Goal: Communication & Community: Answer question/provide support

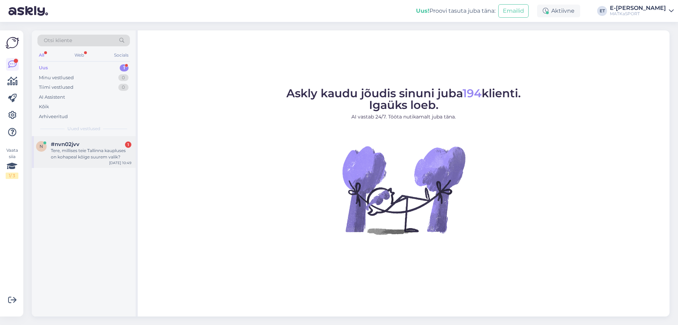
click at [70, 147] on div "Tere, millises teie Tallinna kaupluses on kohapeal kõige suurem valik?" at bounding box center [91, 153] width 81 height 13
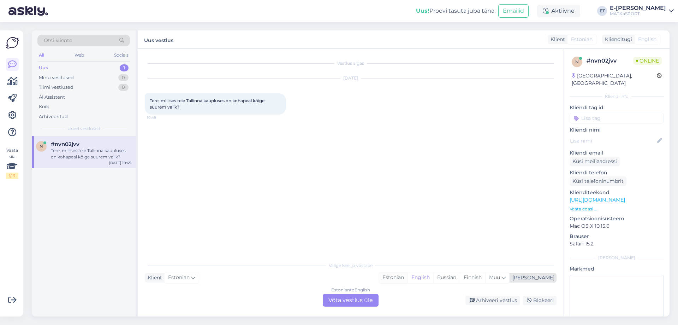
click at [408, 276] on div "Estonian" at bounding box center [393, 277] width 29 height 11
click at [353, 296] on div "Estonian to Estonian Võta vestlus üle" at bounding box center [351, 300] width 56 height 13
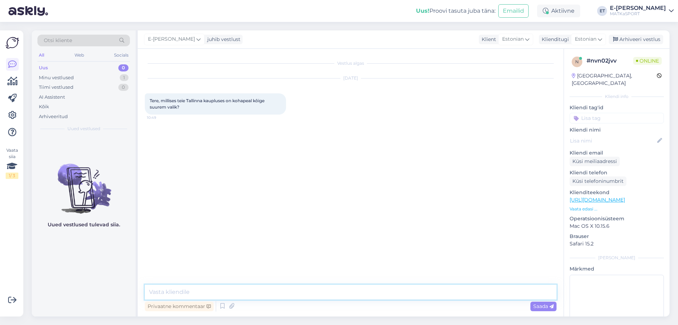
click at [205, 288] on textarea at bounding box center [351, 291] width 412 height 15
type textarea "Tere! Kõige suurem valik on Ülemiste keskuse [GEOGRAPHIC_DATA]."
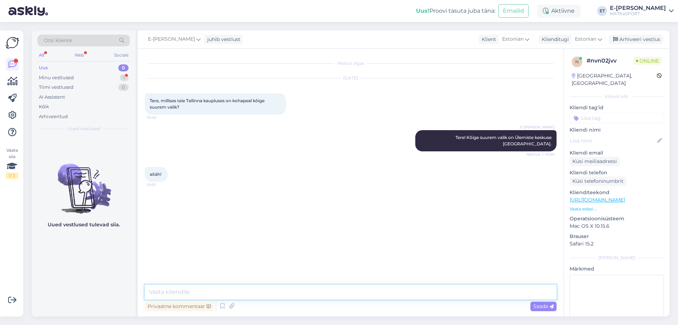
click at [219, 293] on textarea at bounding box center [351, 291] width 412 height 15
click at [223, 307] on icon at bounding box center [222, 306] width 8 height 11
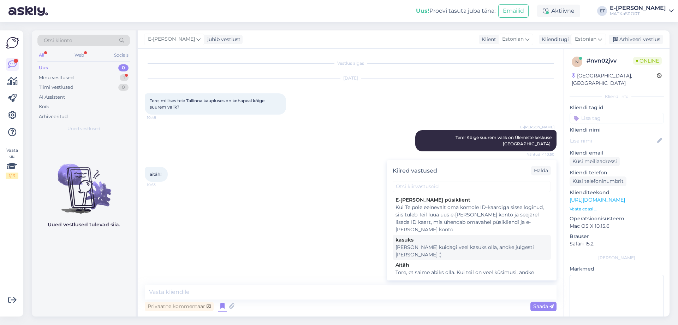
click at [464, 246] on div "[PERSON_NAME] kuidagi veel kasuks olla, andke julgesti [PERSON_NAME] :)" at bounding box center [472, 250] width 153 height 15
type textarea "[PERSON_NAME] kuidagi veel kasuks olla, andke julgesti [PERSON_NAME] :)"
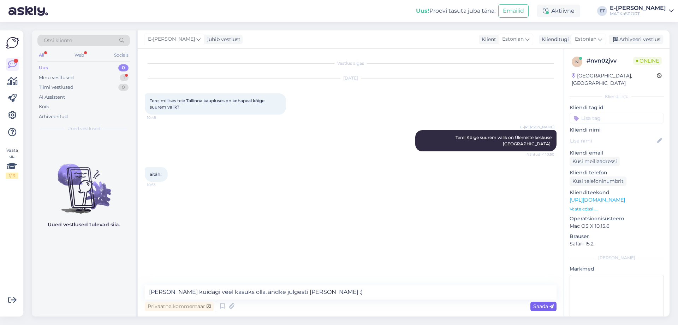
click at [545, 307] on span "Saada" at bounding box center [544, 306] width 20 height 6
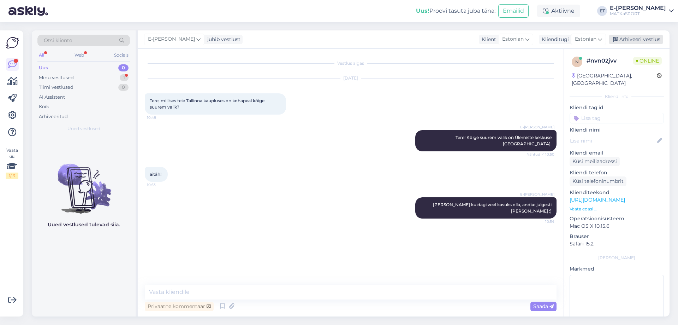
click at [633, 38] on div "Arhiveeri vestlus" at bounding box center [636, 40] width 54 height 10
